Goal: Check status: Check status

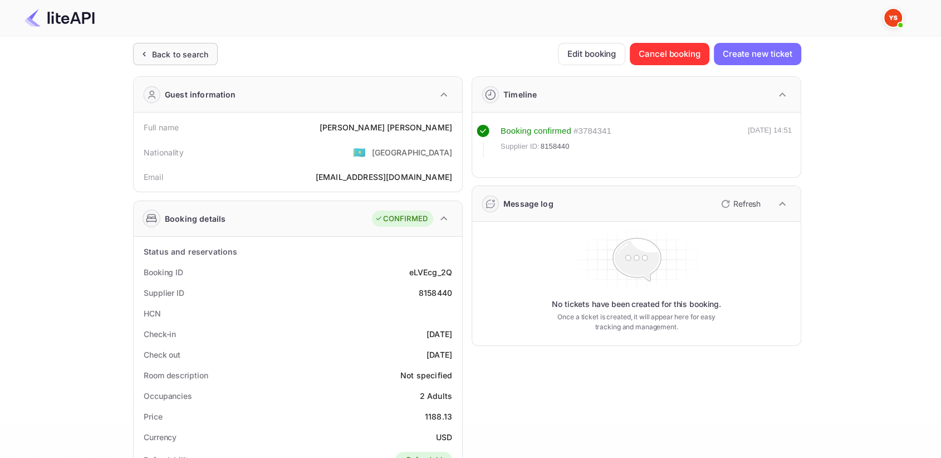
click at [173, 47] on div "Back to search" at bounding box center [175, 54] width 85 height 22
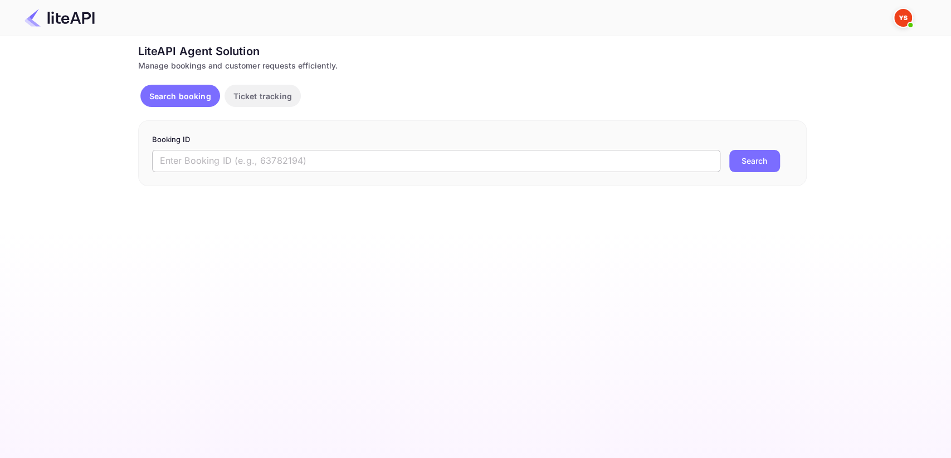
click at [201, 150] on input "text" at bounding box center [436, 161] width 568 height 22
paste input "8934122"
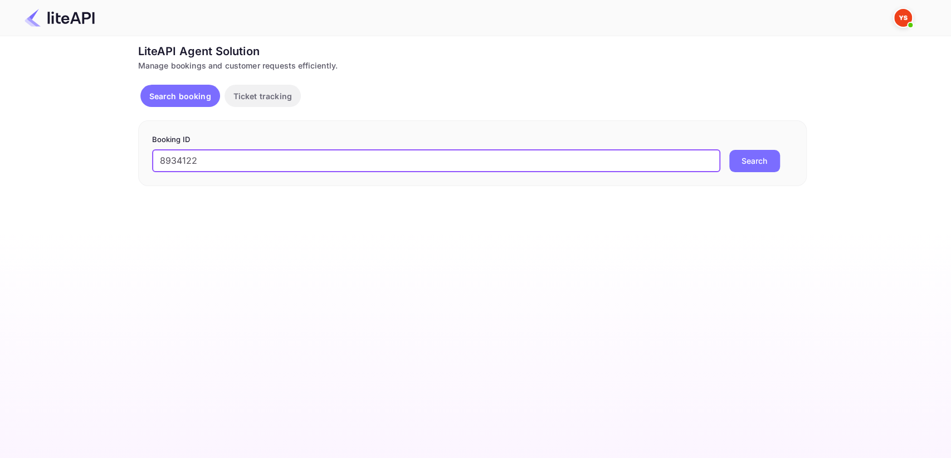
type input "8934122"
click at [743, 154] on button "Search" at bounding box center [754, 161] width 51 height 22
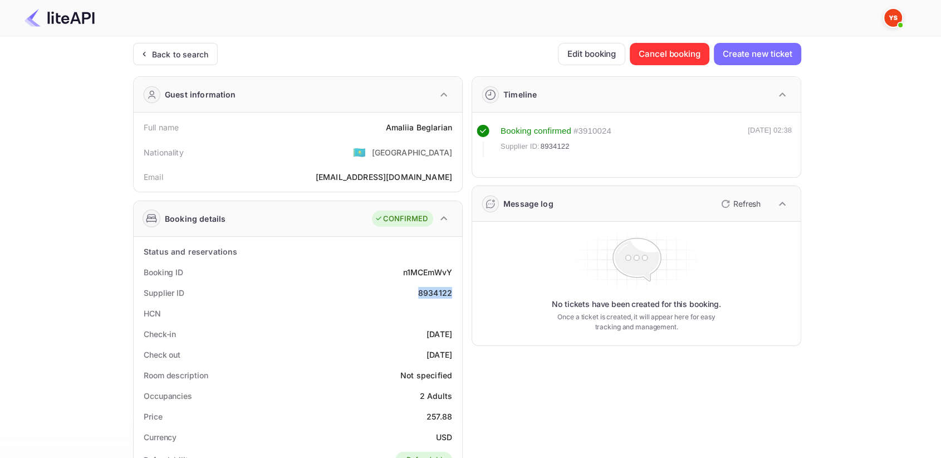
drag, startPoint x: 419, startPoint y: 295, endPoint x: 459, endPoint y: 286, distance: 41.1
copy div "8934122"
drag, startPoint x: 424, startPoint y: 408, endPoint x: 453, endPoint y: 413, distance: 29.3
click at [453, 413] on div "Price 257.88" at bounding box center [298, 416] width 320 height 21
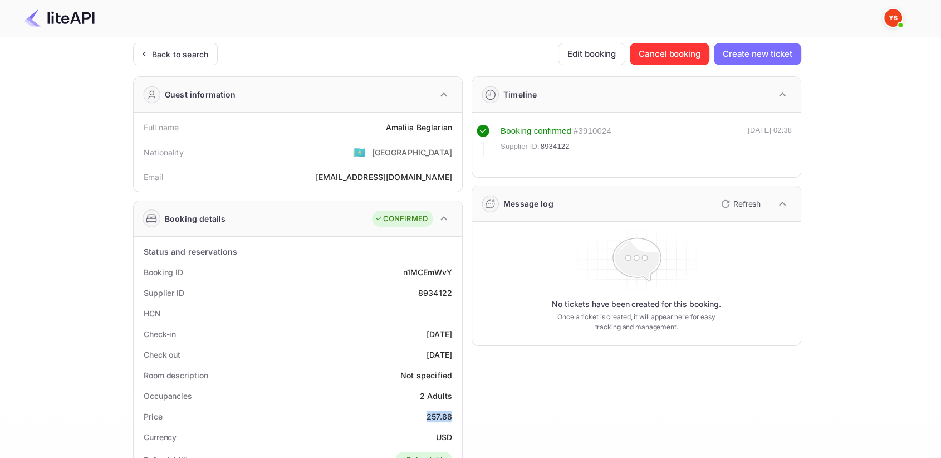
copy div "257.88"
drag, startPoint x: 383, startPoint y: 122, endPoint x: 453, endPoint y: 124, distance: 70.2
click at [453, 124] on div "Full name [PERSON_NAME]" at bounding box center [298, 127] width 320 height 21
copy div "[PERSON_NAME]"
